Goal: Go to known website: Access a specific website the user already knows

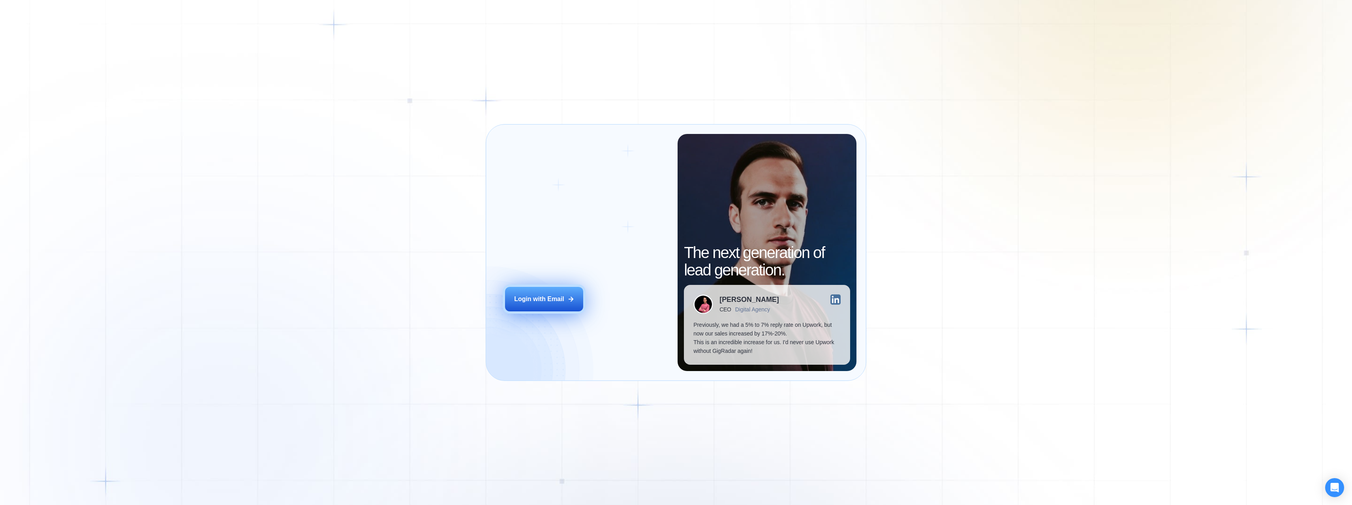
click at [554, 291] on button "Login with Email" at bounding box center [544, 299] width 78 height 24
